Goal: Task Accomplishment & Management: Use online tool/utility

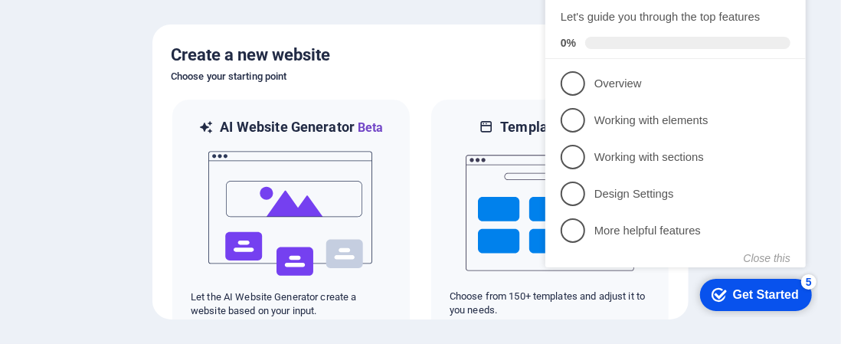
click at [93, 139] on div at bounding box center [420, 172] width 841 height 344
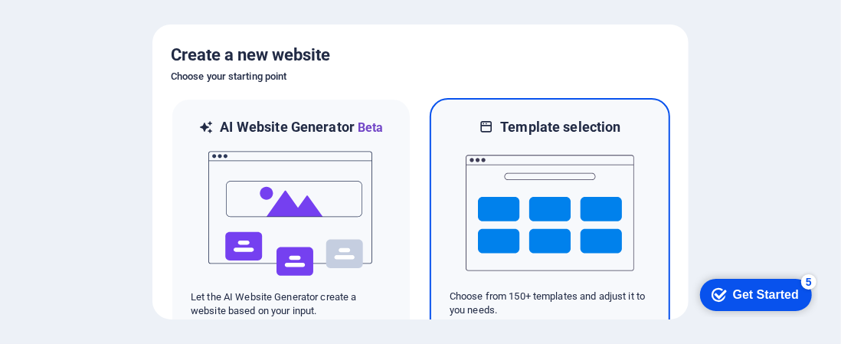
click at [642, 178] on div at bounding box center [549, 212] width 201 height 153
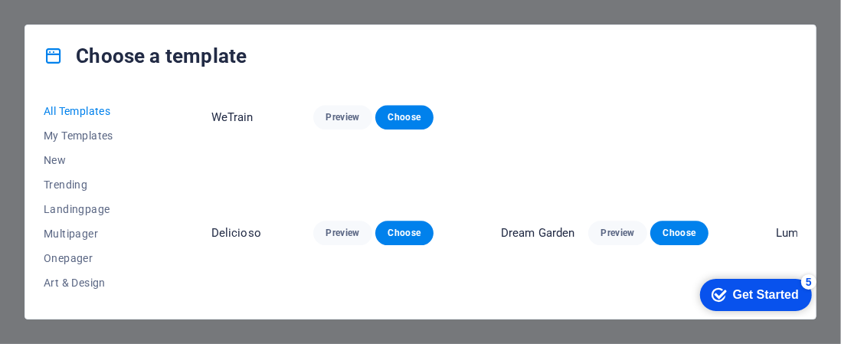
scroll to position [1838, 0]
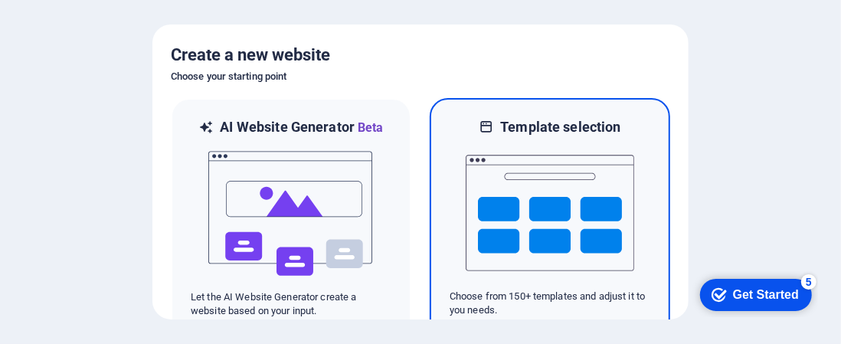
click at [603, 197] on img at bounding box center [550, 212] width 168 height 153
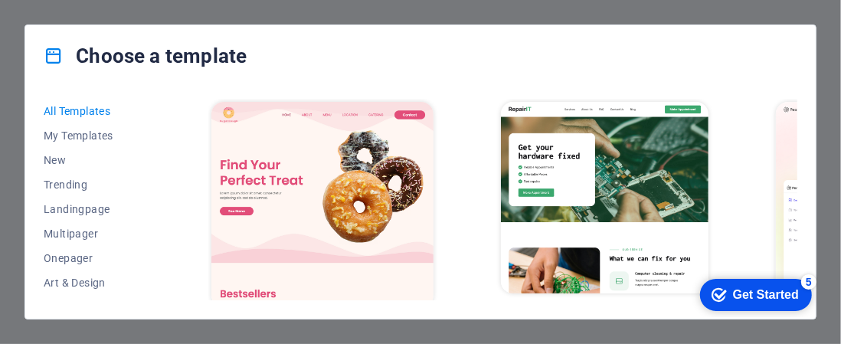
click at [49, 160] on span "New" at bounding box center [94, 160] width 100 height 12
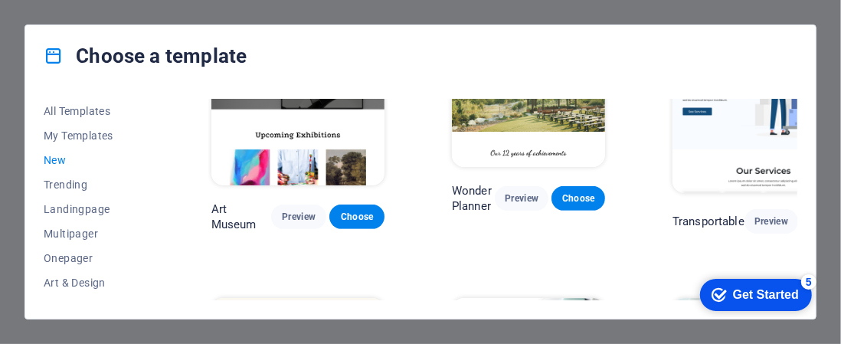
scroll to position [306, 0]
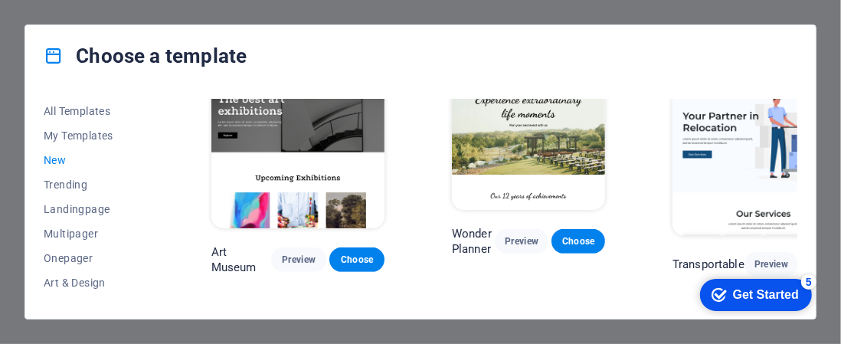
click at [70, 134] on span "My Templates" at bounding box center [94, 135] width 100 height 12
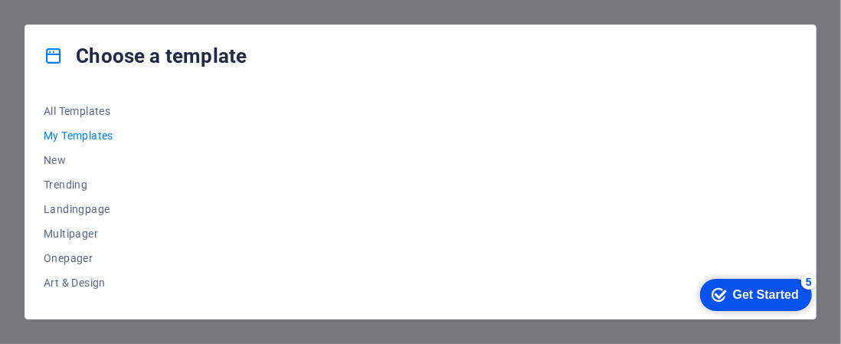
scroll to position [0, 0]
click at [70, 109] on span "All Templates" at bounding box center [94, 111] width 100 height 12
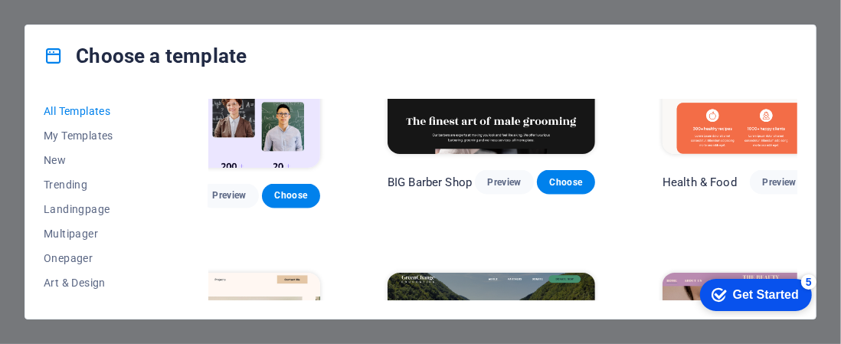
scroll to position [1302, 113]
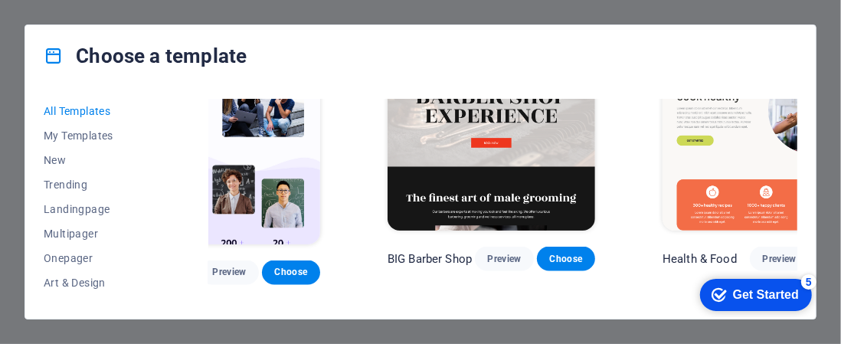
click at [824, 253] on span "Choose" at bounding box center [841, 259] width 34 height 12
